Goal: Transaction & Acquisition: Purchase product/service

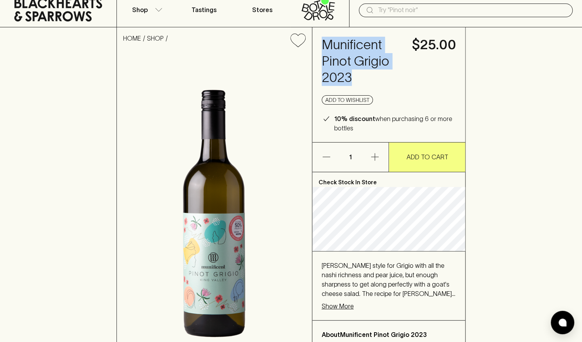
scroll to position [39, 0]
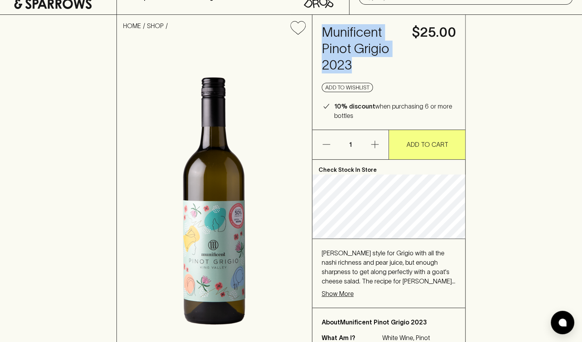
click at [282, 84] on img at bounding box center [214, 201] width 195 height 320
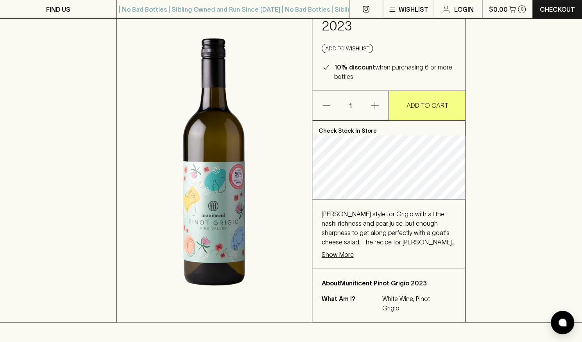
click at [501, 186] on div "HOME SHOP Munificent Pinot Grigio 2023 $25.00 Add to wishlist 10% discount when…" at bounding box center [291, 149] width 582 height 347
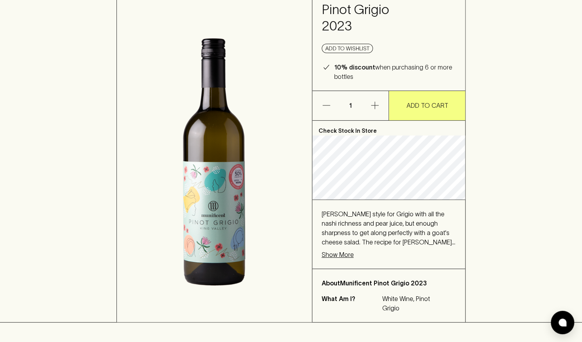
scroll to position [0, 0]
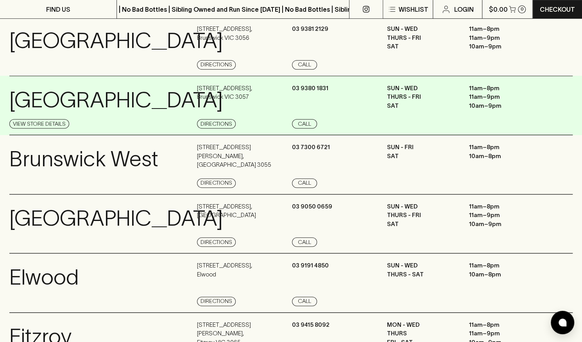
scroll to position [235, 0]
